Goal: Navigation & Orientation: Find specific page/section

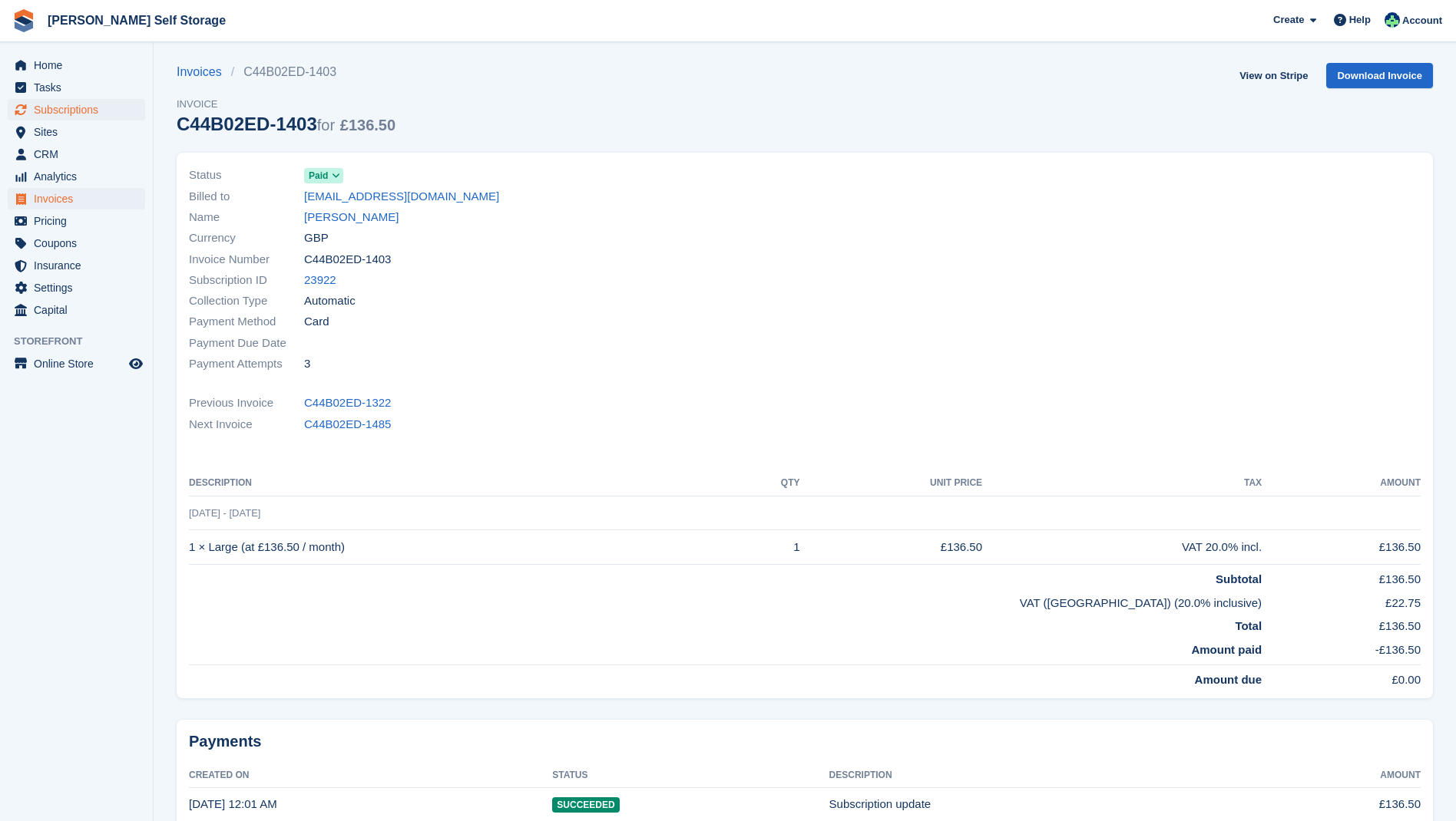
scroll to position [6, 0]
click at [76, 107] on span "Subscriptions" at bounding box center [80, 110] width 92 height 22
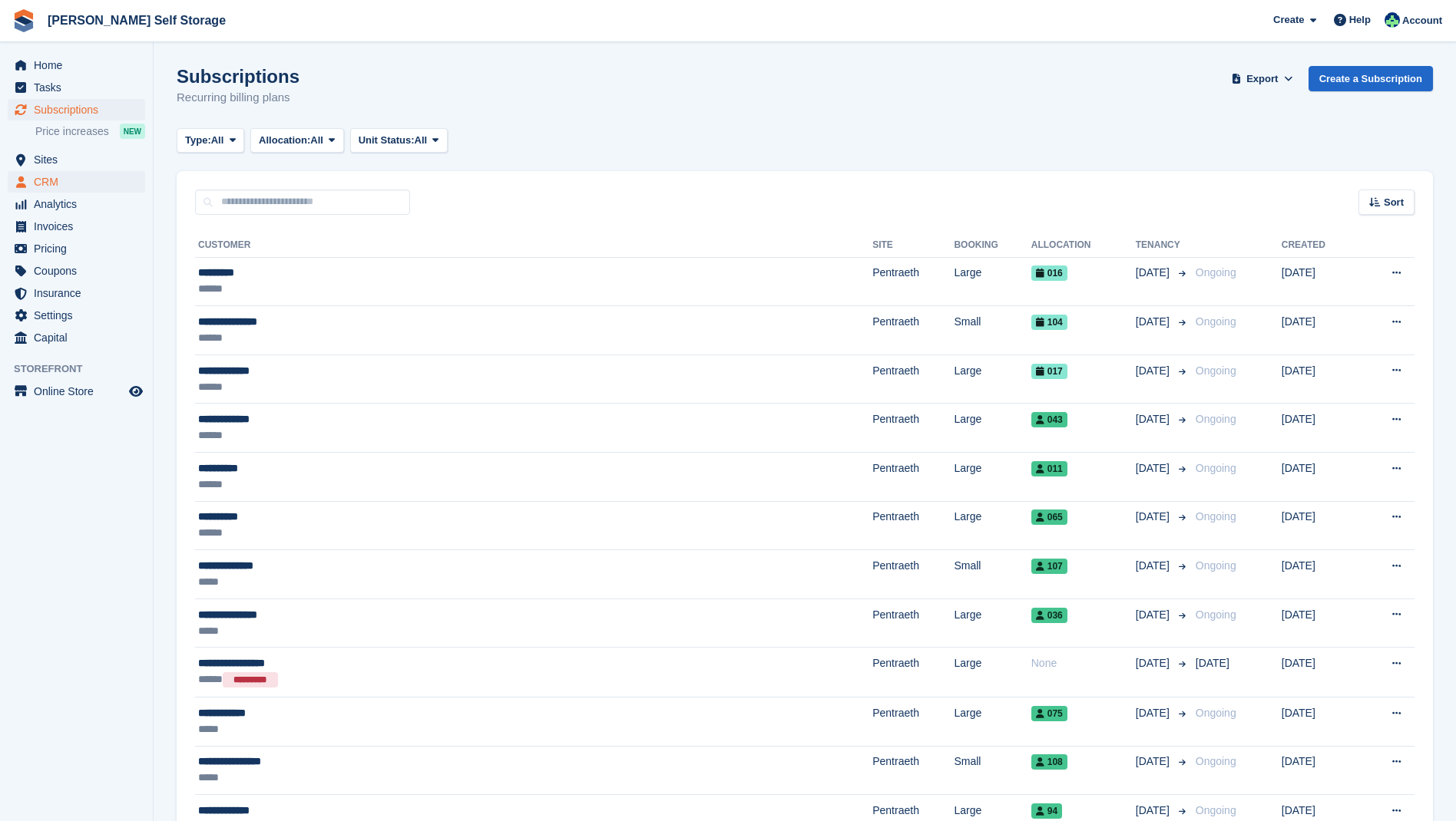
drag, startPoint x: 49, startPoint y: 161, endPoint x: 85, endPoint y: 173, distance: 37.9
click at [50, 161] on span "Sites" at bounding box center [80, 159] width 92 height 22
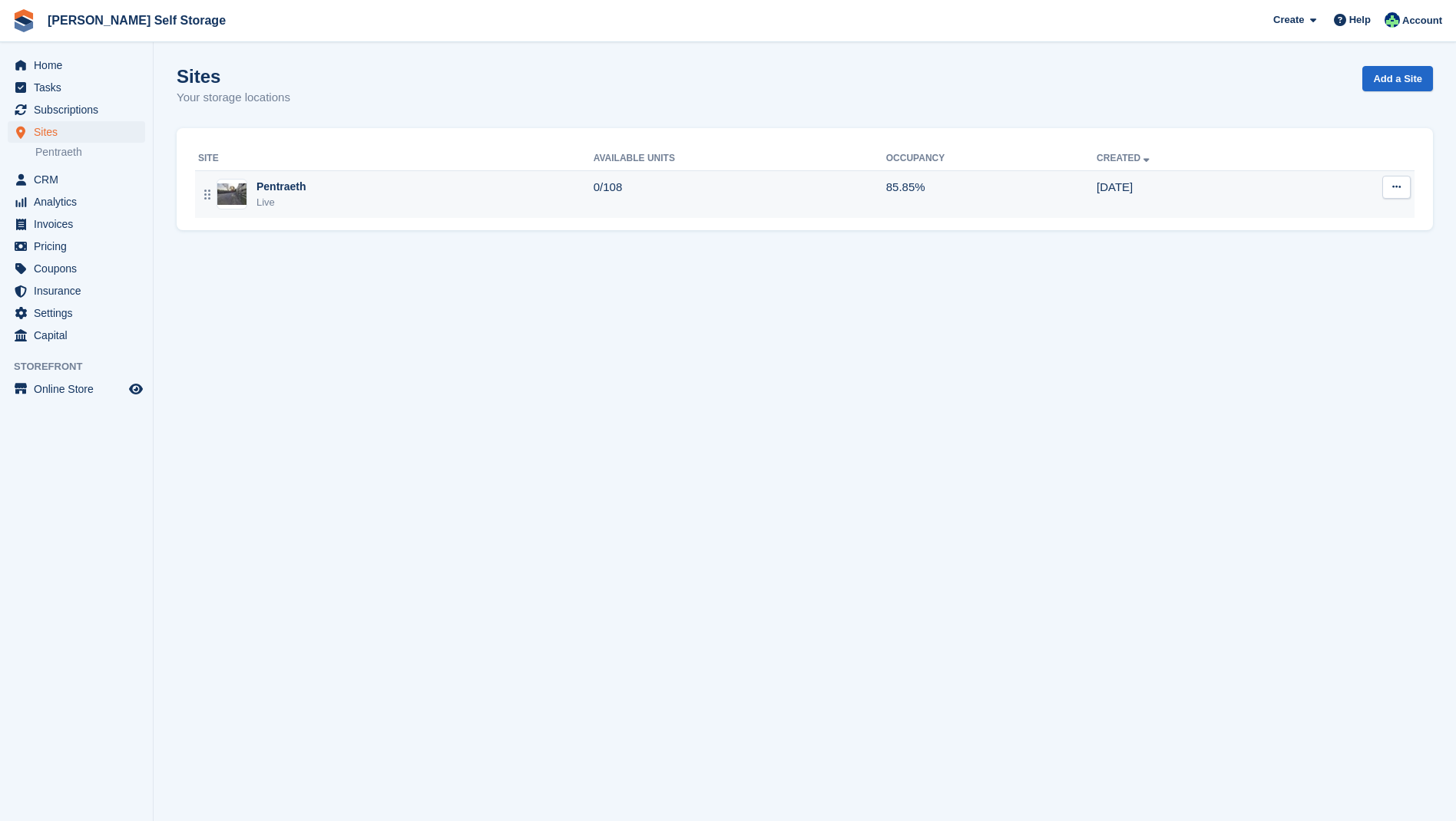
click at [288, 185] on div "Pentraeth" at bounding box center [281, 187] width 50 height 16
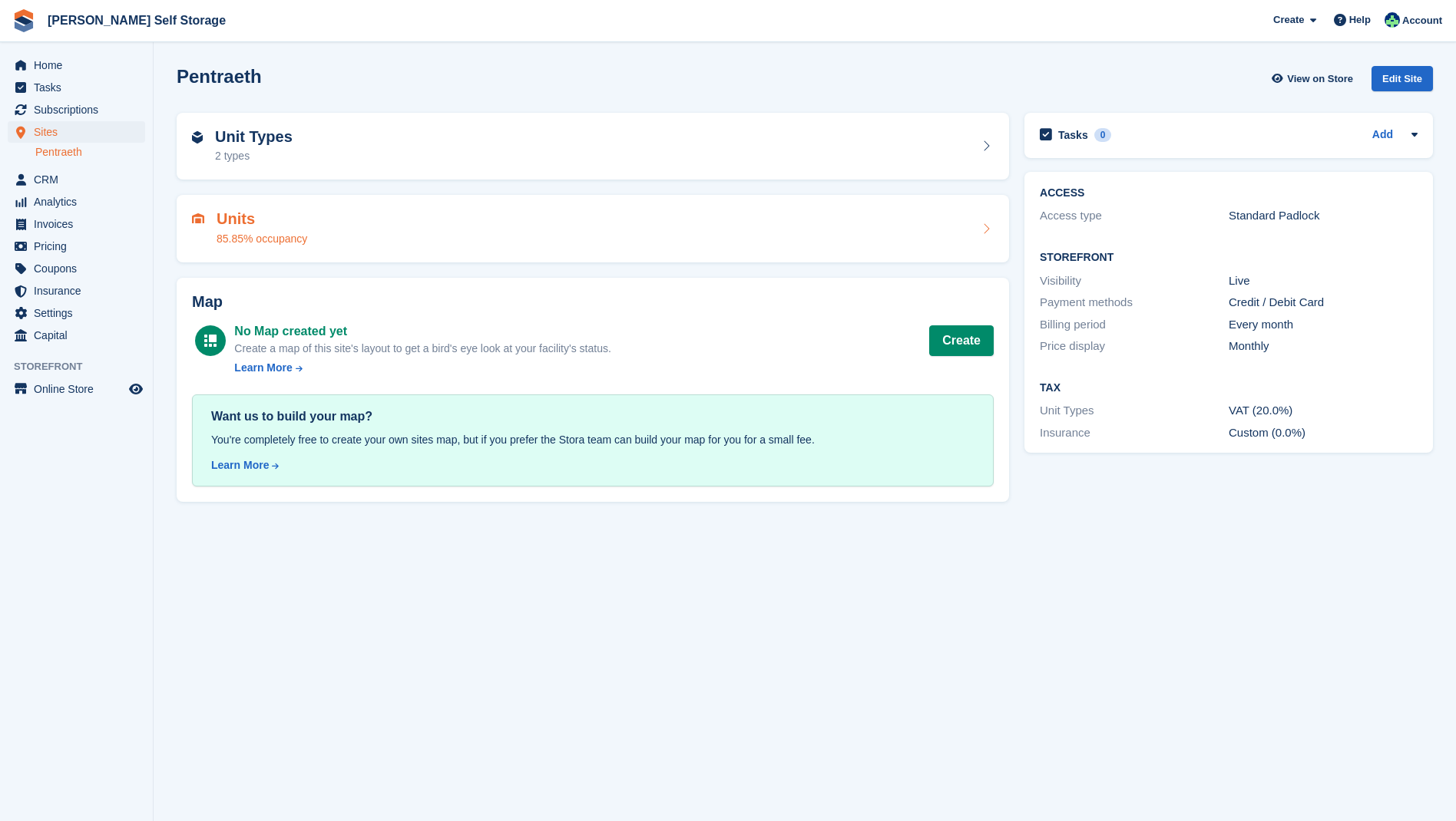
drag, startPoint x: 249, startPoint y: 221, endPoint x: 296, endPoint y: 231, distance: 48.1
click at [249, 220] on h2 "Units" at bounding box center [261, 220] width 91 height 18
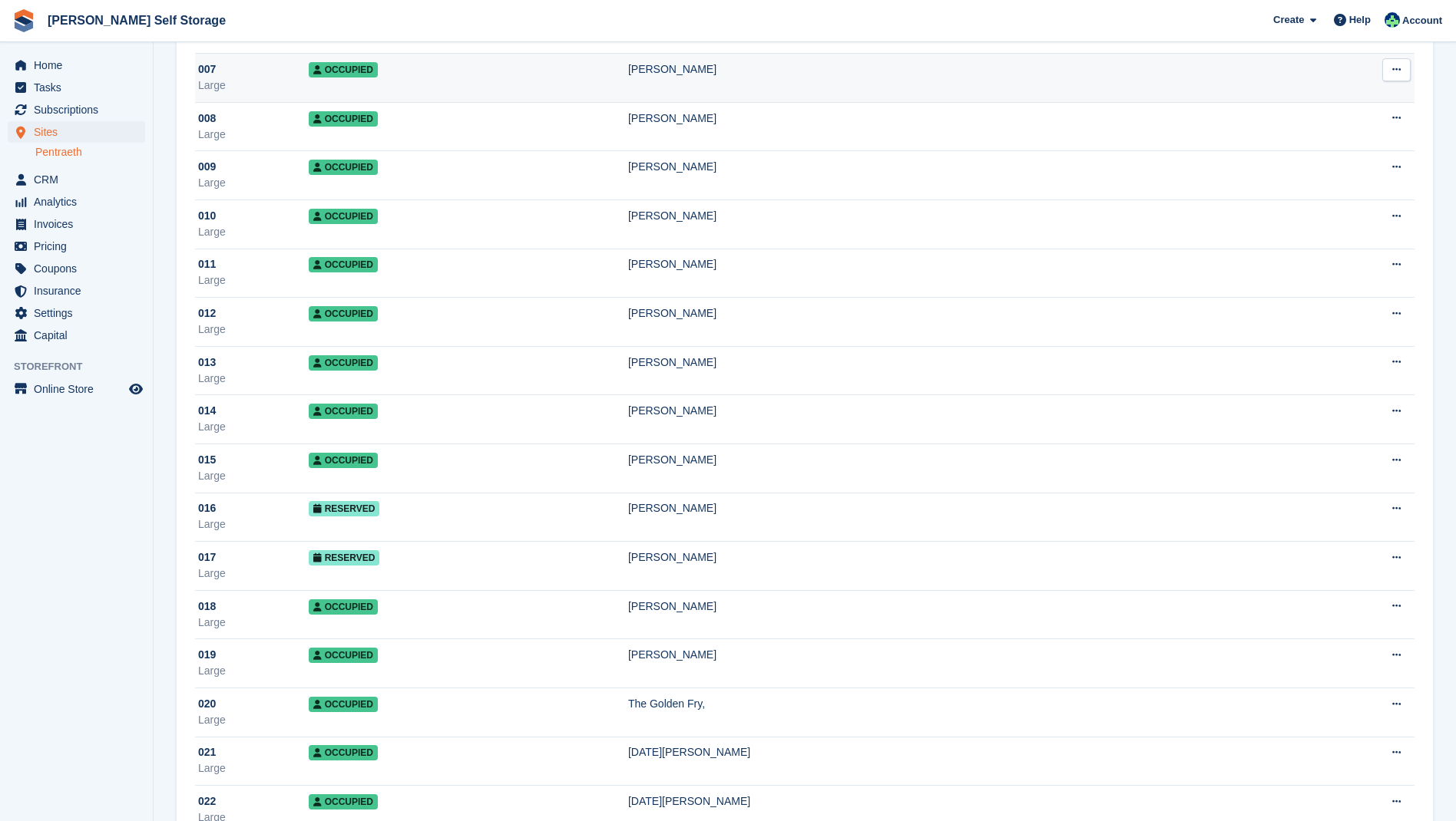
scroll to position [438, 0]
